Goal: Information Seeking & Learning: Learn about a topic

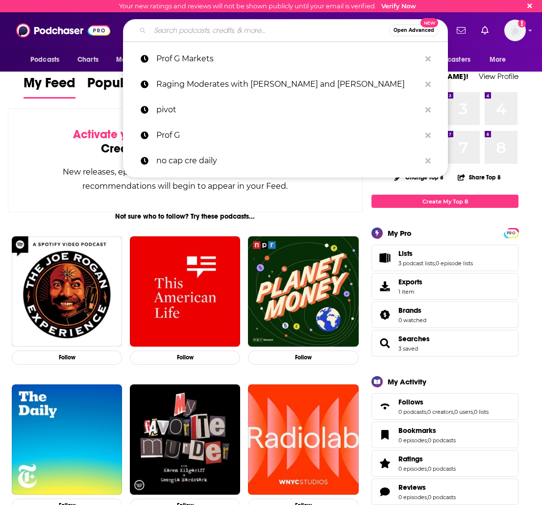
click at [178, 31] on input "Search podcasts, credits, & more..." at bounding box center [269, 31] width 239 height 16
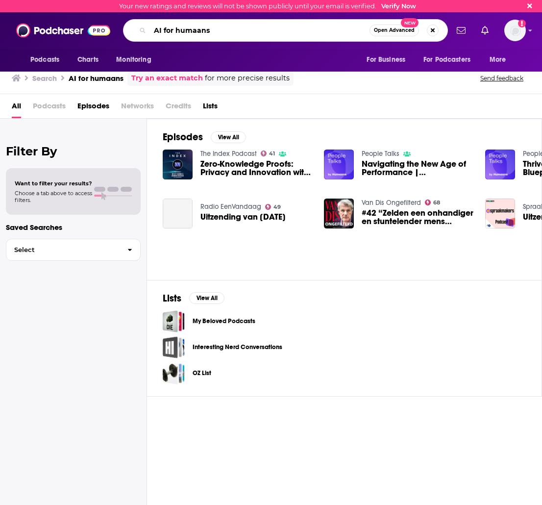
click at [198, 30] on input "AI for humaans" at bounding box center [260, 31] width 220 height 16
type input "AI for humans"
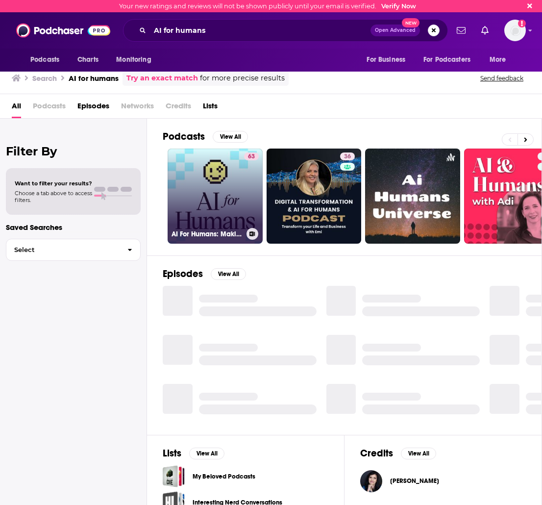
click at [222, 164] on link "63 AI For Humans: Making Artificial Intelligence Fun & Practical" at bounding box center [215, 195] width 95 height 95
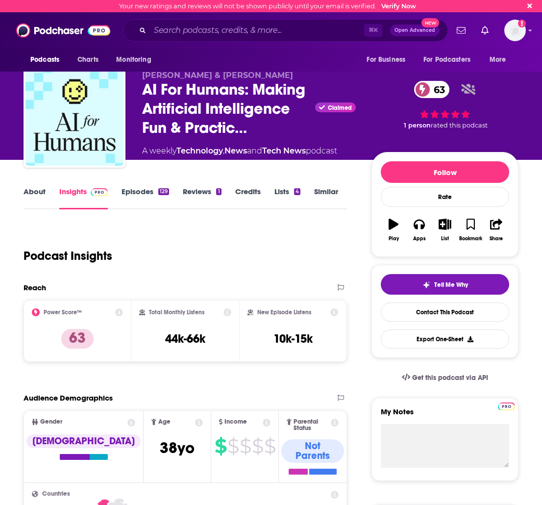
click at [36, 196] on link "About" at bounding box center [35, 198] width 22 height 23
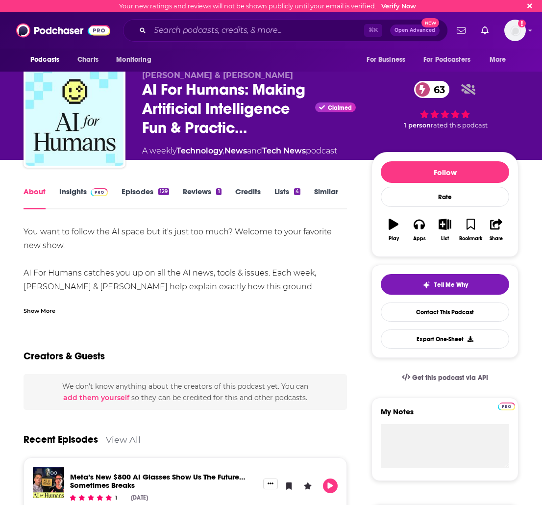
click at [68, 189] on link "Insights" at bounding box center [83, 198] width 49 height 23
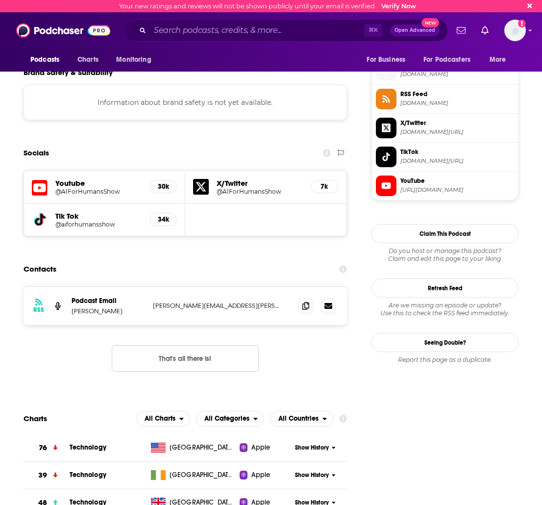
scroll to position [868, 0]
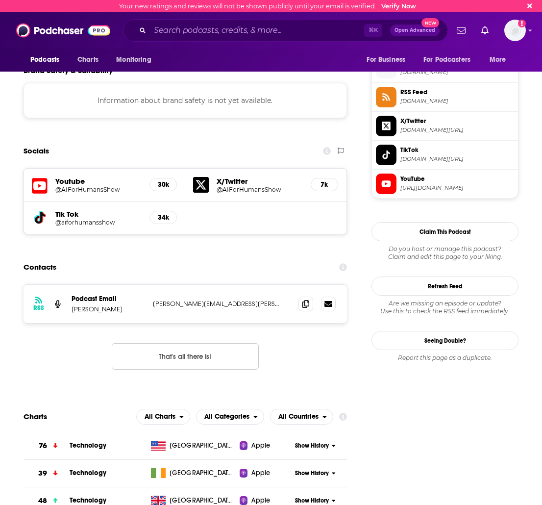
click at [187, 343] on button "That's all there is!" at bounding box center [185, 356] width 147 height 26
click at [90, 295] on div "Podcast Email [PERSON_NAME]" at bounding box center [109, 304] width 74 height 19
click at [165, 29] on input "Search podcasts, credits, & more..." at bounding box center [257, 31] width 214 height 16
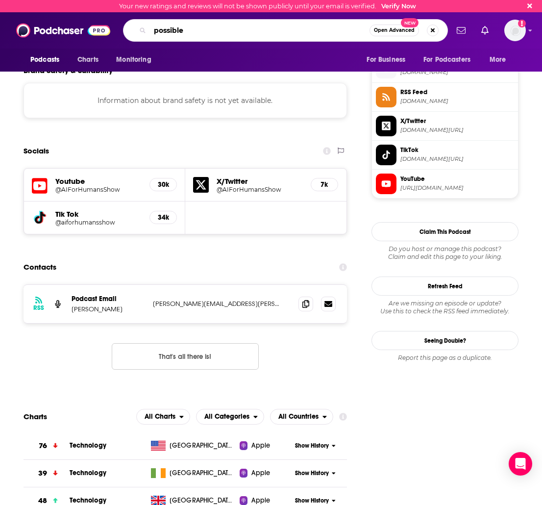
type input "possible"
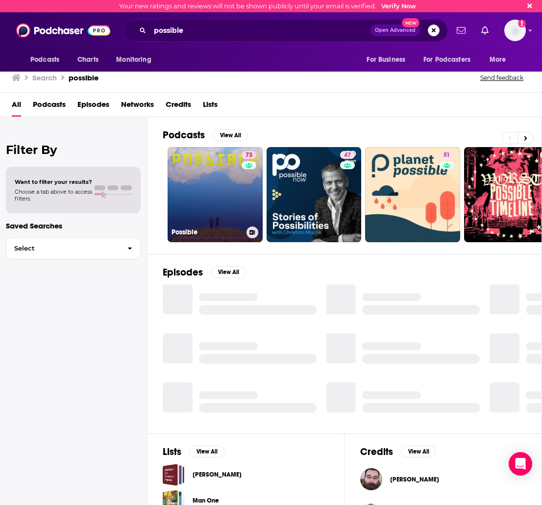
click at [209, 170] on link "73 Possible" at bounding box center [215, 194] width 95 height 95
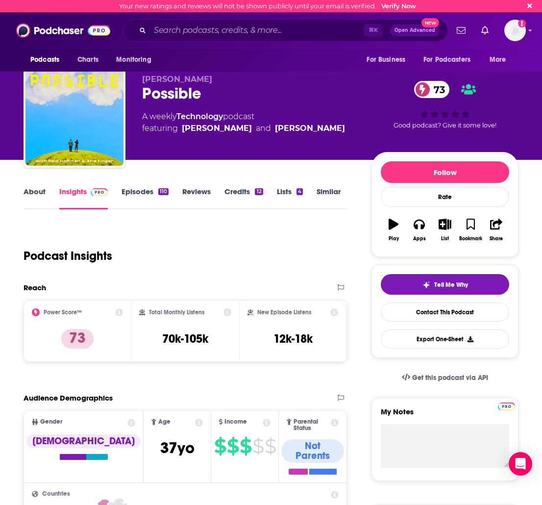
click at [38, 194] on link "About" at bounding box center [35, 198] width 22 height 23
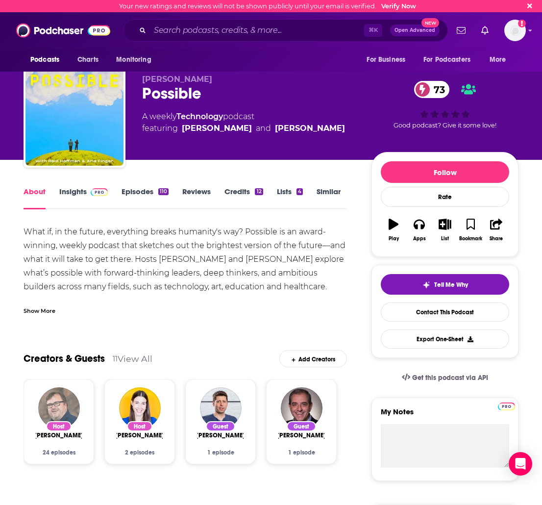
drag, startPoint x: 72, startPoint y: 391, endPoint x: 65, endPoint y: 394, distance: 7.5
click at [63, 394] on img "Reid Hoffman" at bounding box center [59, 408] width 42 height 42
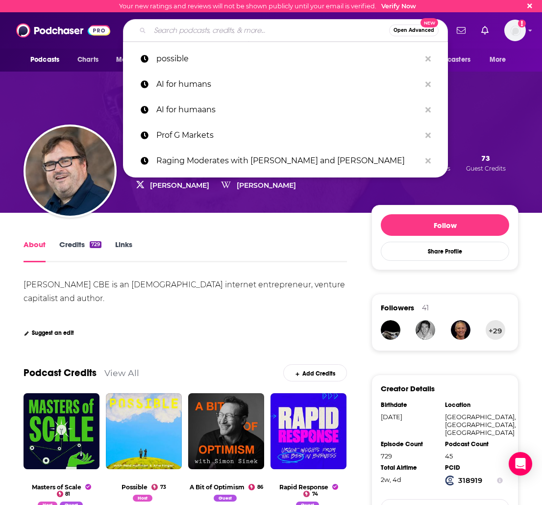
click at [222, 26] on input "Search podcasts, credits, & more..." at bounding box center [269, 31] width 239 height 16
paste input "Training Data"
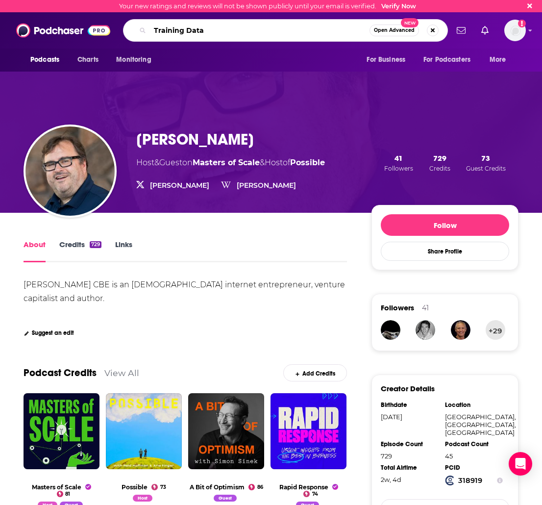
type input "Training Data"
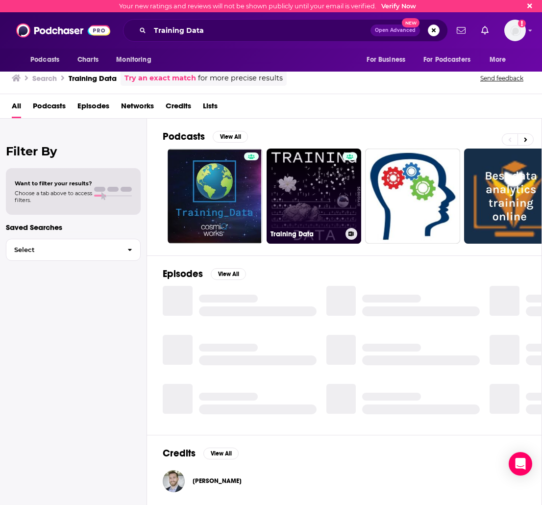
click at [293, 190] on link "Training Data" at bounding box center [314, 195] width 95 height 95
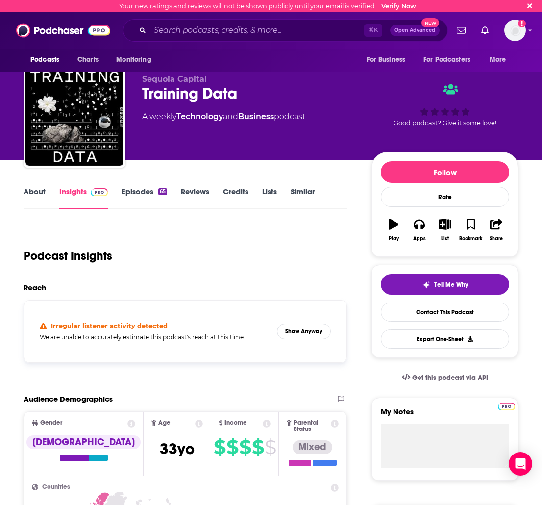
click at [34, 194] on link "About" at bounding box center [35, 198] width 22 height 23
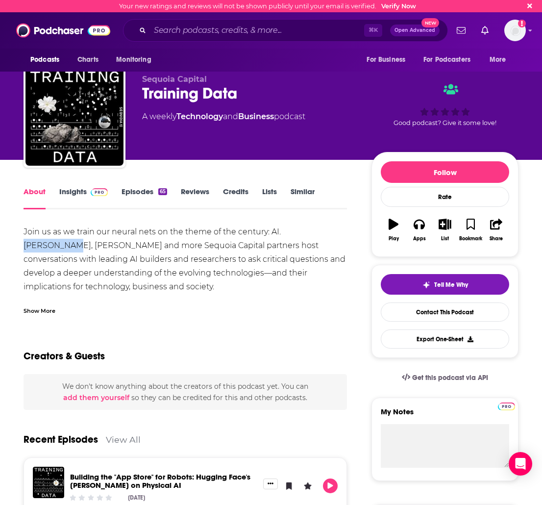
drag, startPoint x: 286, startPoint y: 234, endPoint x: 334, endPoint y: 235, distance: 48.0
click at [334, 235] on div "Join us as we train our neural nets on the theme of the century: AI. [PERSON_NA…" at bounding box center [185, 286] width 323 height 123
copy div "[PERSON_NAME]"
click at [186, 27] on input "Search podcasts, credits, & more..." at bounding box center [257, 31] width 214 height 16
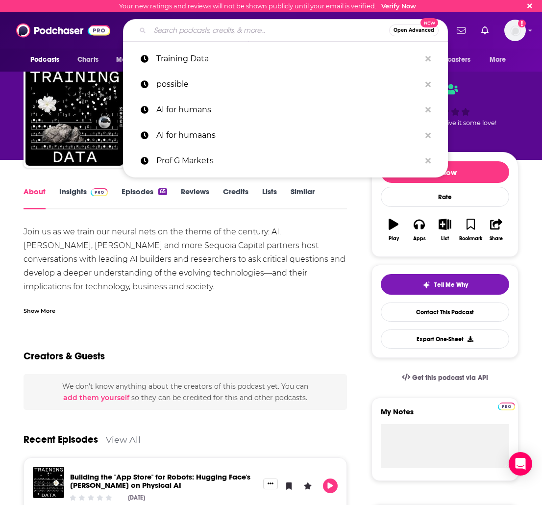
paste input "AI for Humans"
type input "AI for Humans"
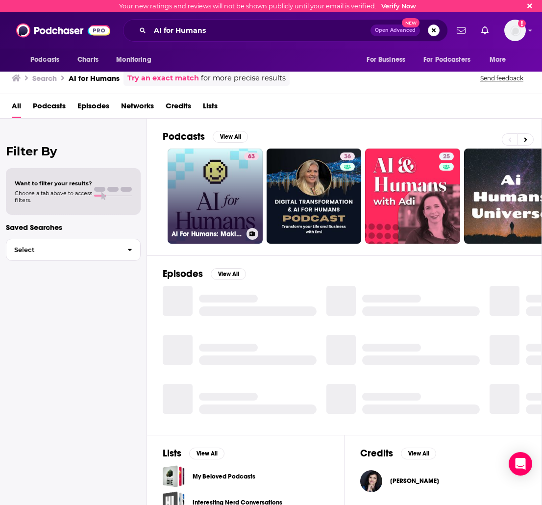
click at [230, 173] on link "63 AI For Humans: Making Artificial Intelligence Fun & Practical" at bounding box center [215, 195] width 95 height 95
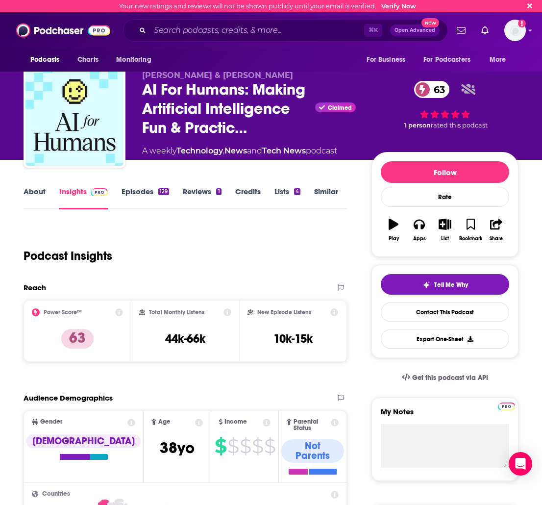
click at [35, 194] on link "About" at bounding box center [35, 198] width 22 height 23
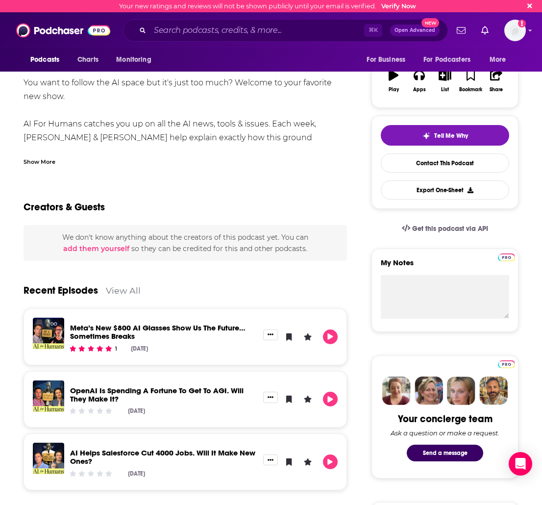
scroll to position [43, 0]
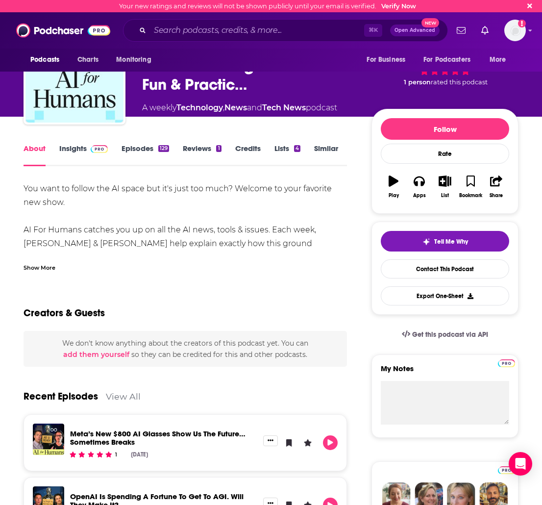
click at [76, 147] on link "Insights" at bounding box center [83, 155] width 49 height 23
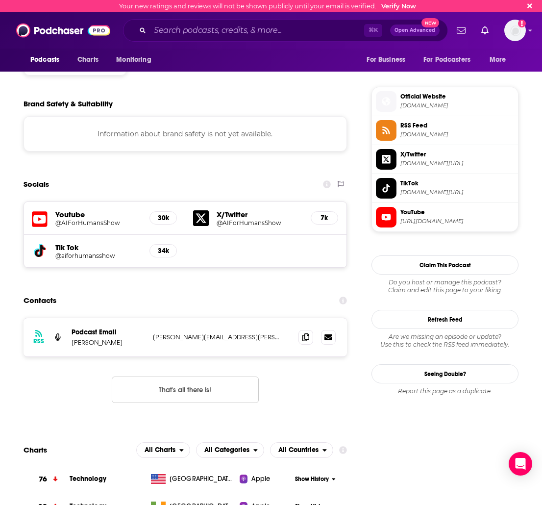
scroll to position [837, 0]
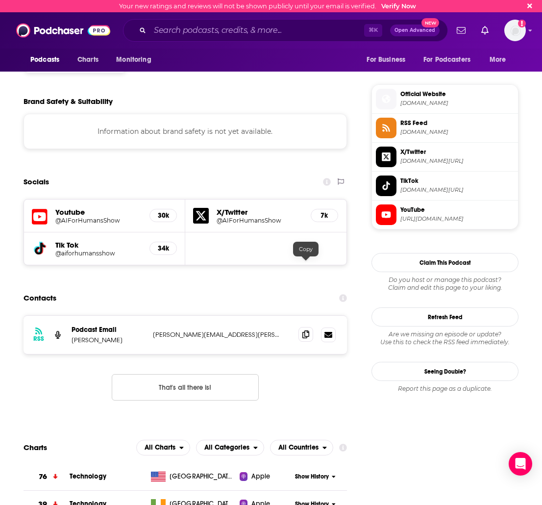
click at [305, 330] on icon at bounding box center [305, 334] width 7 height 8
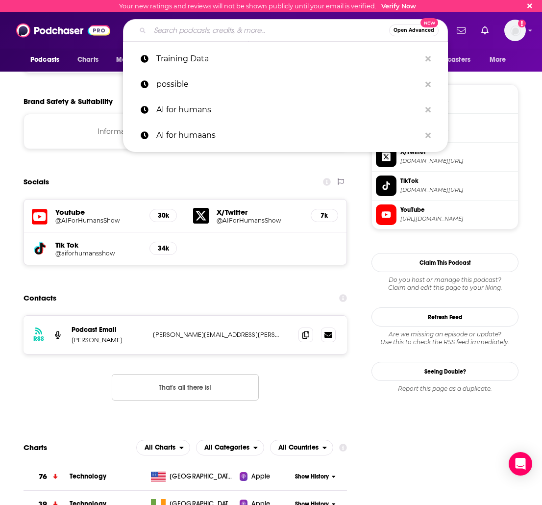
click at [203, 30] on input "Search podcasts, credits, & more..." at bounding box center [269, 31] width 239 height 16
paste input "Me, Myself and AI"
type input "Me, Myself and AI"
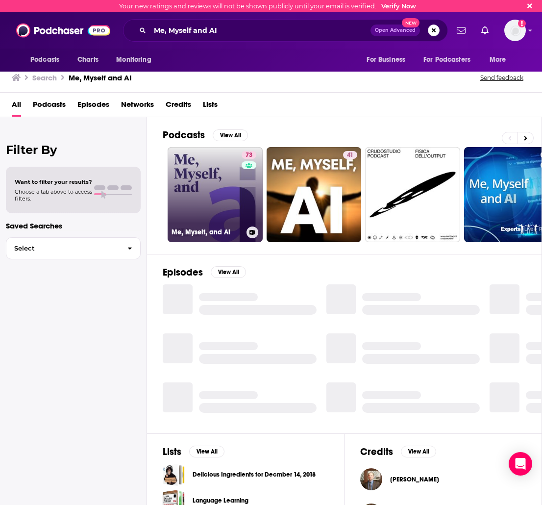
click at [194, 211] on link "73 Me, Myself, and AI" at bounding box center [215, 194] width 95 height 95
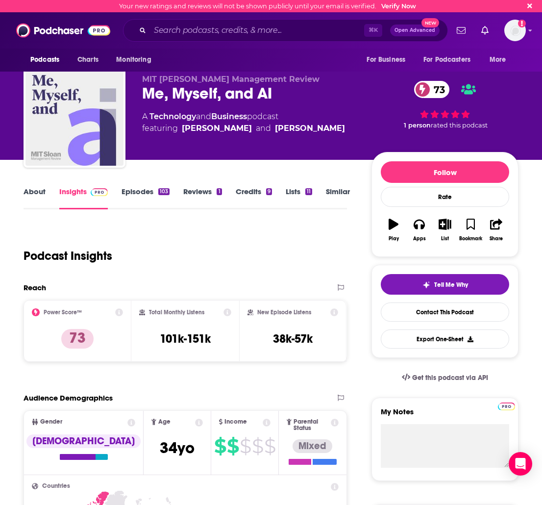
click at [42, 192] on link "About" at bounding box center [35, 198] width 22 height 23
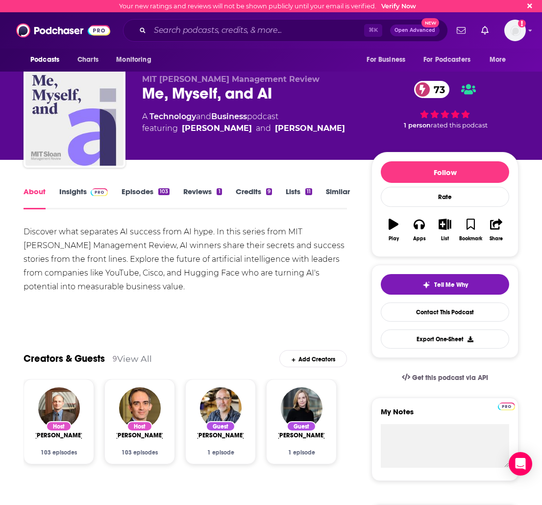
click at [84, 196] on link "Insights" at bounding box center [83, 198] width 49 height 23
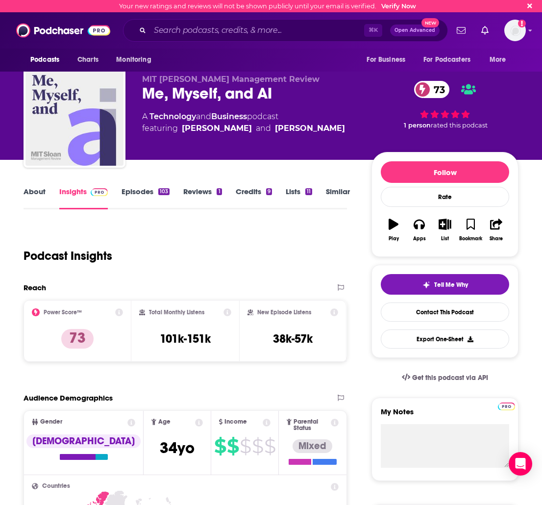
click at [35, 193] on link "About" at bounding box center [35, 198] width 22 height 23
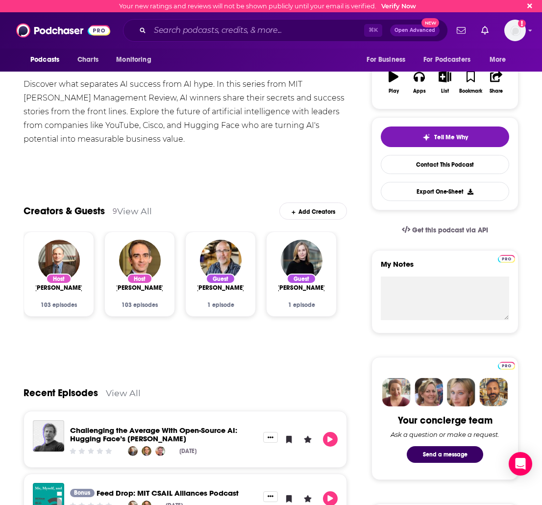
scroll to position [239, 0]
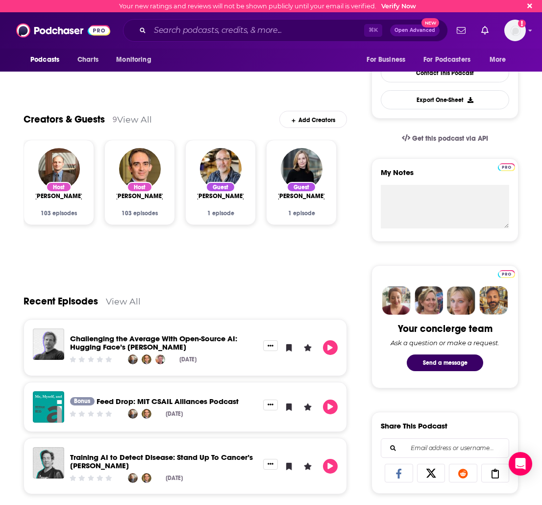
click at [62, 198] on span "[PERSON_NAME]" at bounding box center [58, 196] width 49 height 8
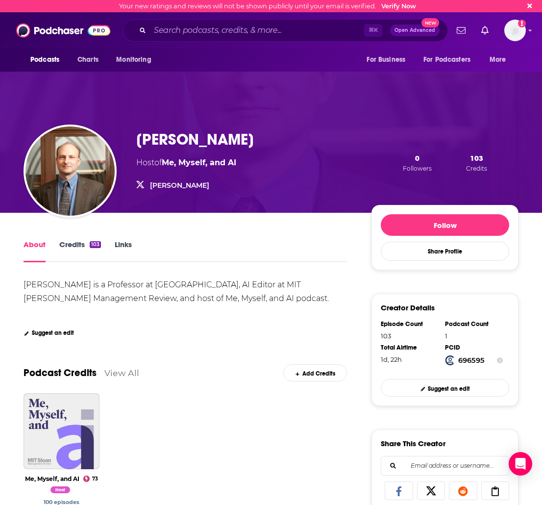
drag, startPoint x: 279, startPoint y: 139, endPoint x: 118, endPoint y: 136, distance: 160.8
click at [117, 136] on div "[PERSON_NAME] Host of Me, Myself, and [PERSON_NAME] 0 Followers 103 Credits" at bounding box center [271, 163] width 495 height 100
copy div "[PERSON_NAME]"
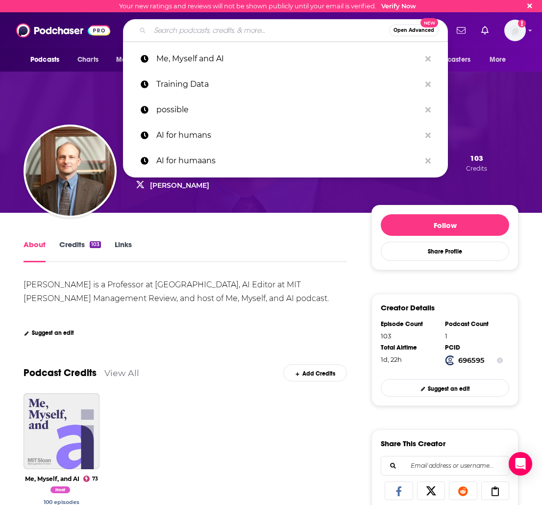
click at [209, 31] on input "Search podcasts, credits, & more..." at bounding box center [269, 31] width 239 height 16
paste input "Possible"
type input "Possible"
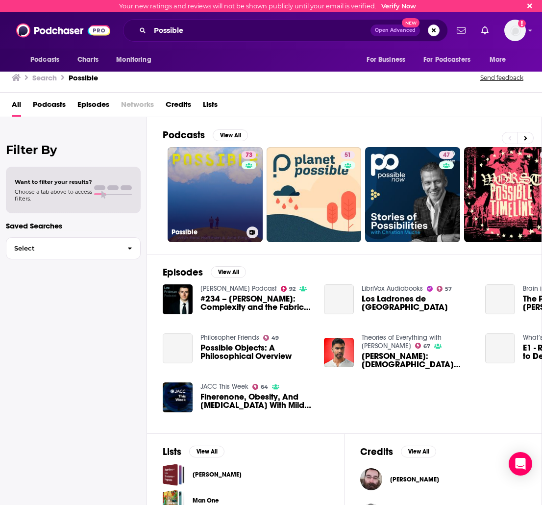
click at [223, 187] on link "73 Possible" at bounding box center [215, 194] width 95 height 95
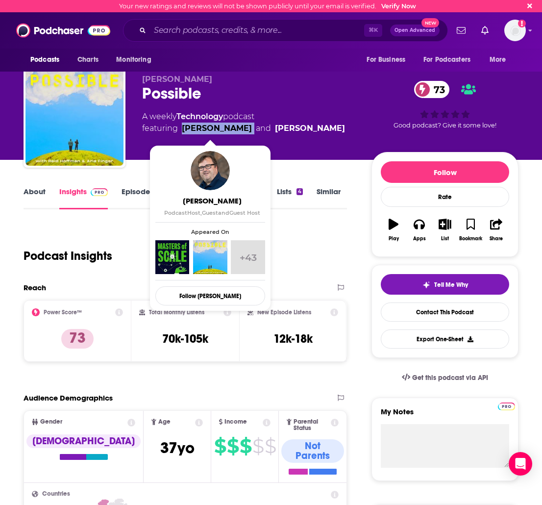
drag, startPoint x: 243, startPoint y: 129, endPoint x: 183, endPoint y: 126, distance: 59.4
click at [183, 126] on span "featuring [PERSON_NAME] and [PERSON_NAME]" at bounding box center [243, 129] width 203 height 12
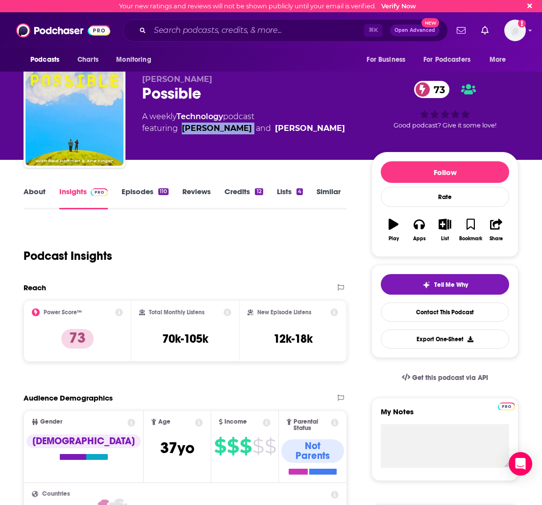
copy link "[PERSON_NAME]"
click at [304, 129] on link "[PERSON_NAME]" at bounding box center [310, 129] width 70 height 12
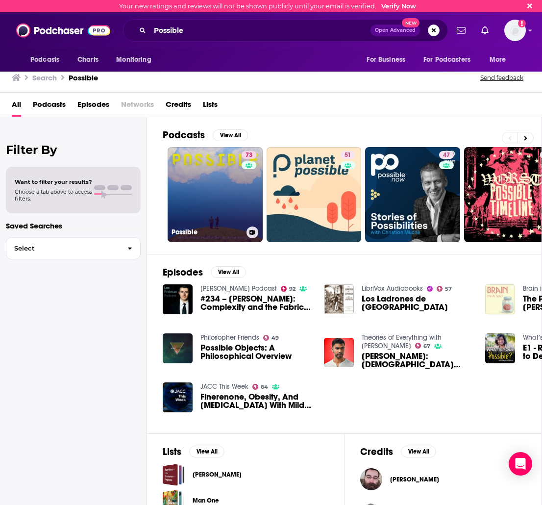
click at [205, 184] on link "73 Possible" at bounding box center [215, 194] width 95 height 95
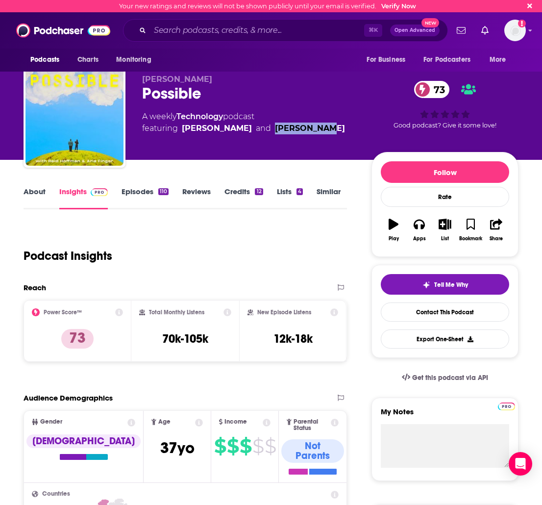
drag, startPoint x: 308, startPoint y: 133, endPoint x: 261, endPoint y: 134, distance: 46.6
click at [261, 134] on div "A weekly Technology podcast featuring [PERSON_NAME] and [PERSON_NAME]" at bounding box center [249, 123] width 214 height 24
copy link "[PERSON_NAME]"
